Goal: Task Accomplishment & Management: Use online tool/utility

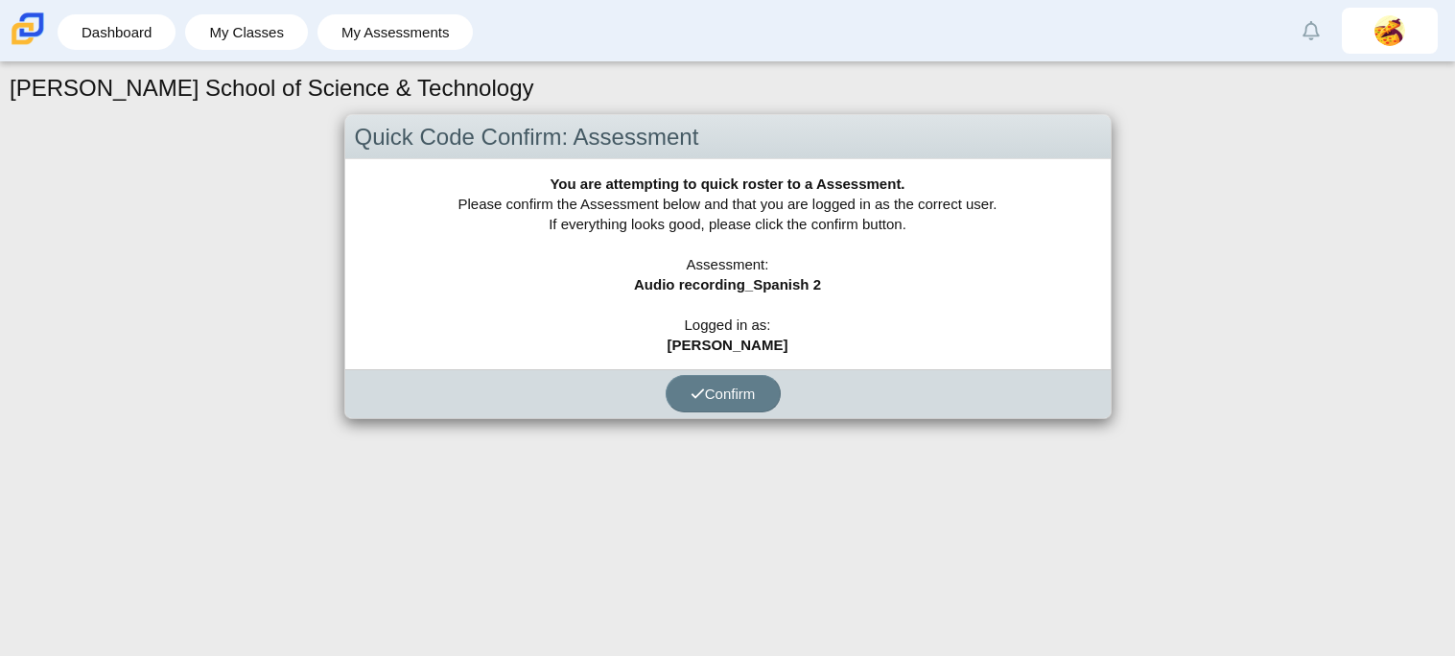
click at [970, 427] on div "Quick Code Confirm: Assessment You are attempting to quick roster to a Assessme…" at bounding box center [728, 282] width 1436 height 336
click at [723, 392] on span "Confirm" at bounding box center [723, 394] width 65 height 16
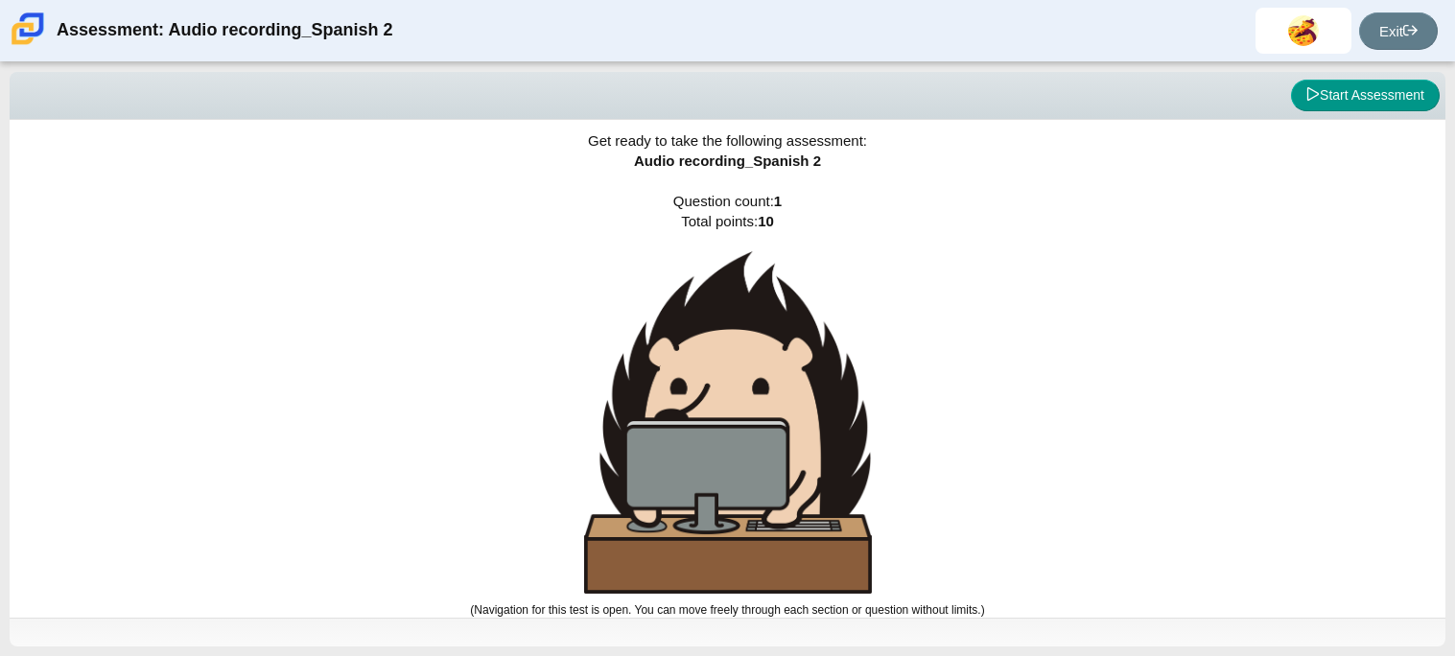
scroll to position [11, 0]
